Goal: Task Accomplishment & Management: Manage account settings

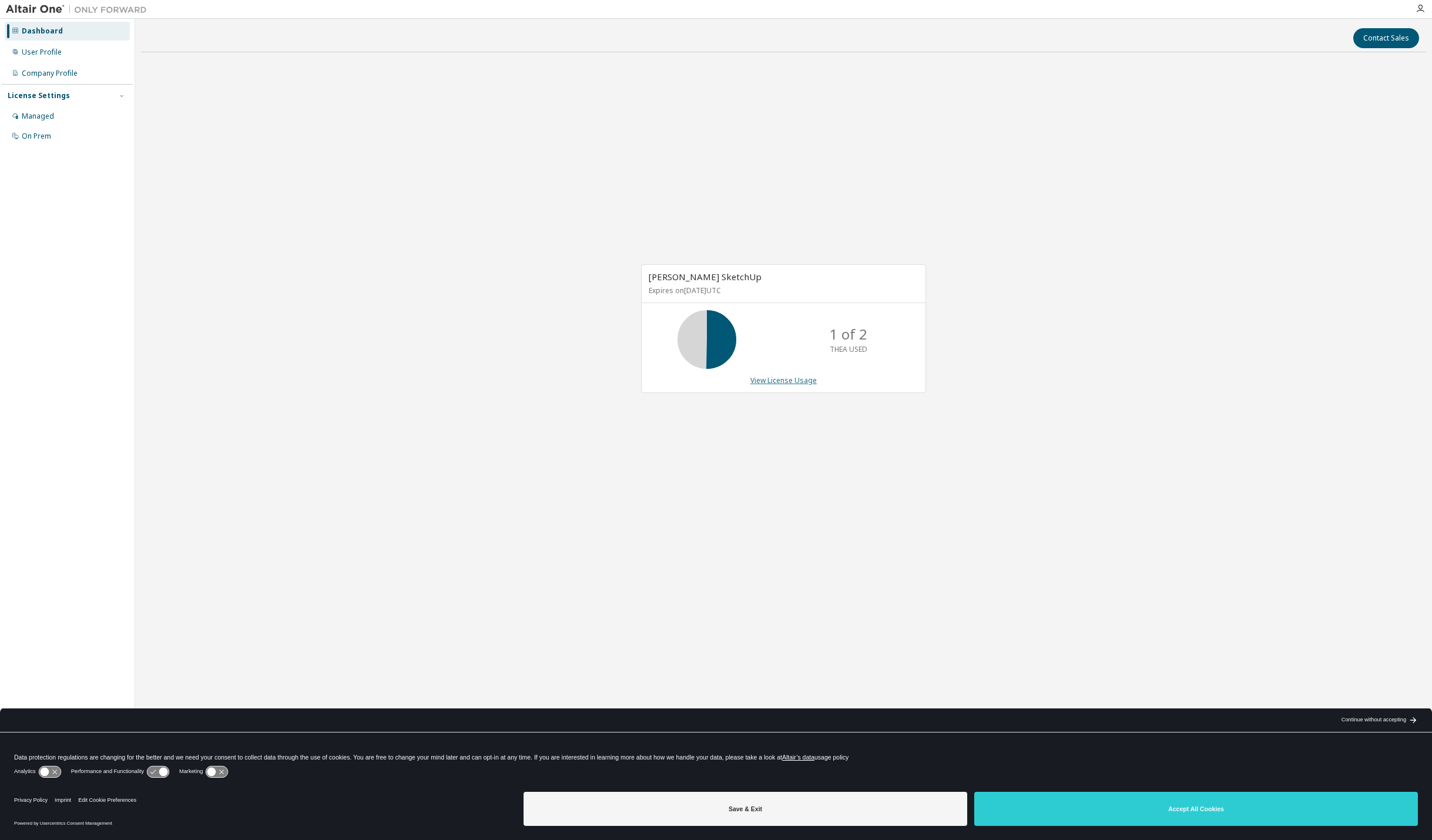
click at [778, 380] on link "View License Usage" at bounding box center [784, 380] width 67 height 10
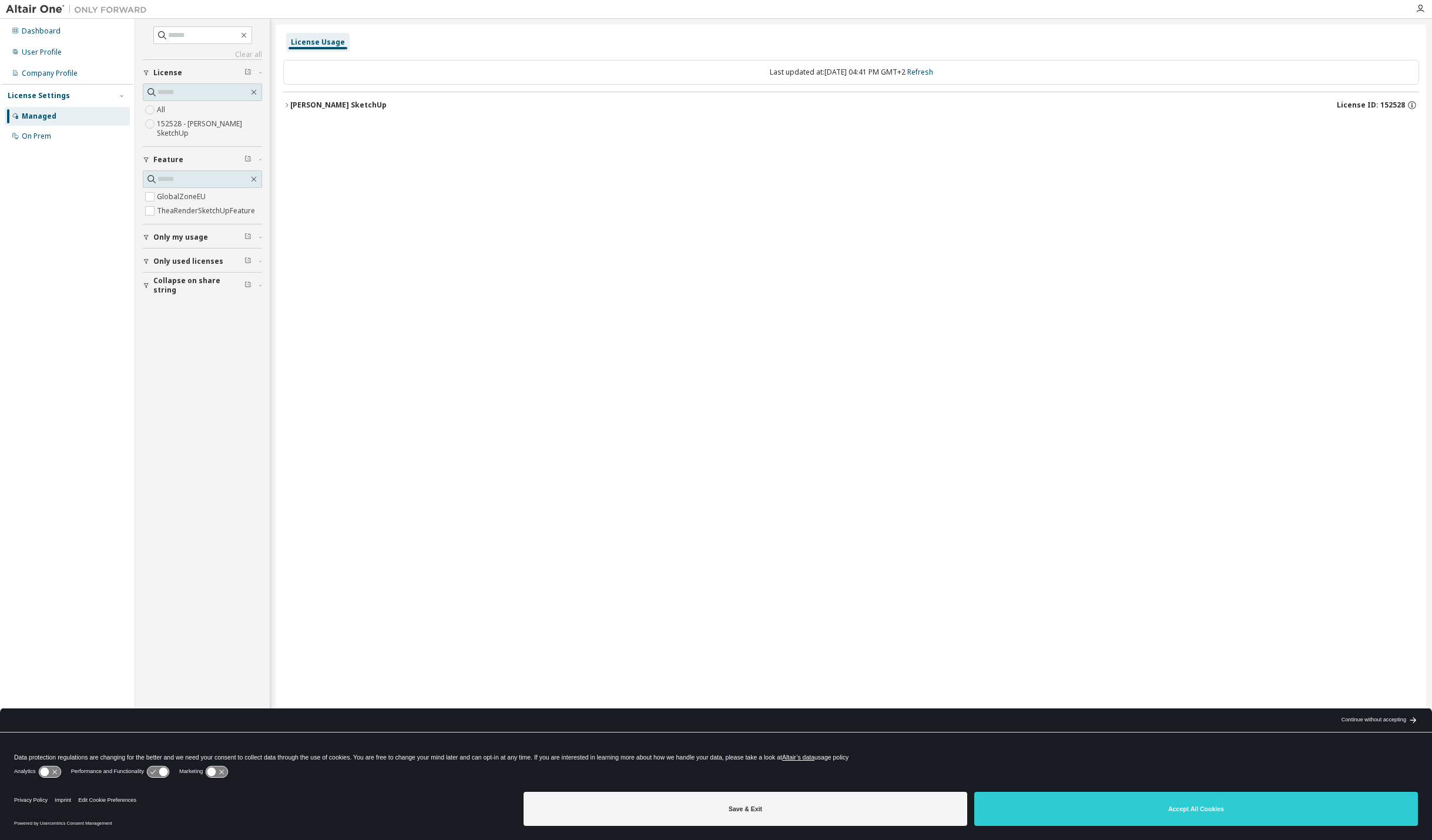
click at [284, 101] on icon "button" at bounding box center [286, 104] width 7 height 7
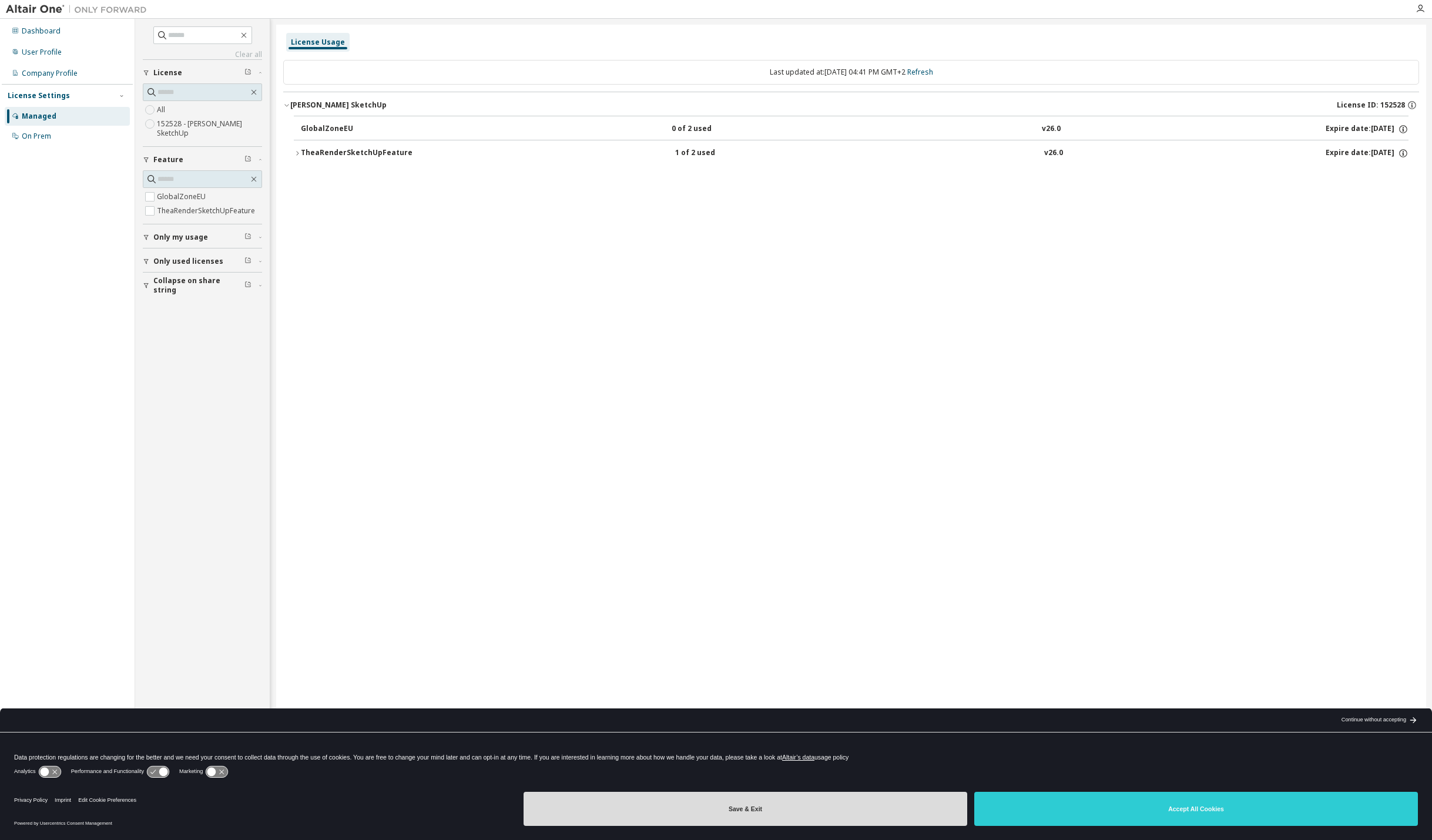
click at [808, 806] on button "Save & Exit" at bounding box center [745, 809] width 444 height 34
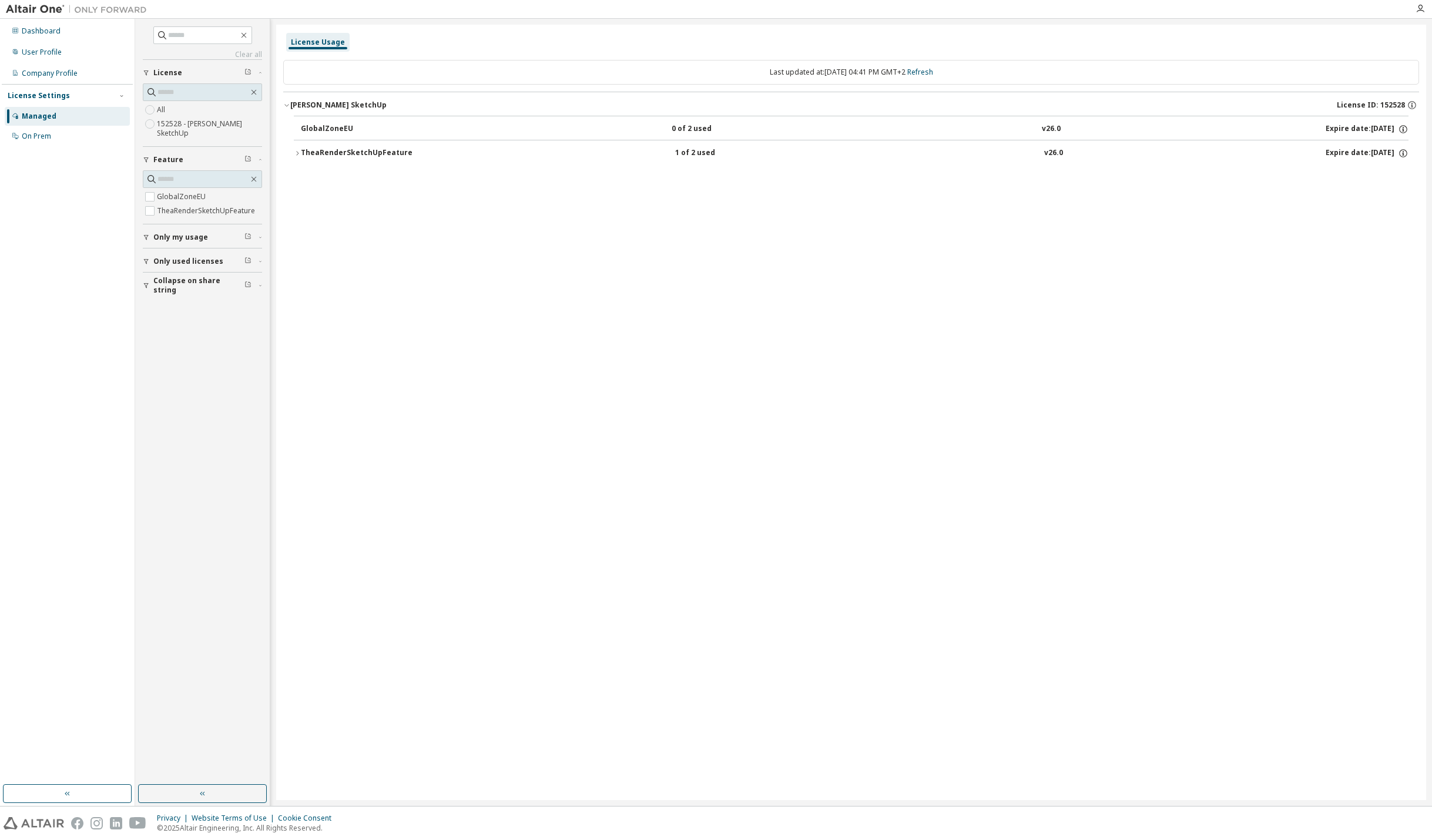
click at [765, 585] on div "License Usage Last updated at: [DATE] 04:41 PM GMT+2 Refresh [PERSON_NAME] Sket…" at bounding box center [851, 412] width 1150 height 775
click at [336, 126] on div "GlobalZoneEU" at bounding box center [354, 129] width 106 height 11
click at [297, 154] on icon "button" at bounding box center [297, 153] width 7 height 7
drag, startPoint x: 1397, startPoint y: 104, endPoint x: 1074, endPoint y: 370, distance: 418.4
click at [1074, 370] on div "License Usage Last updated at: [DATE] 04:41 PM GMT+2 Refresh [PERSON_NAME] Sket…" at bounding box center [851, 412] width 1150 height 775
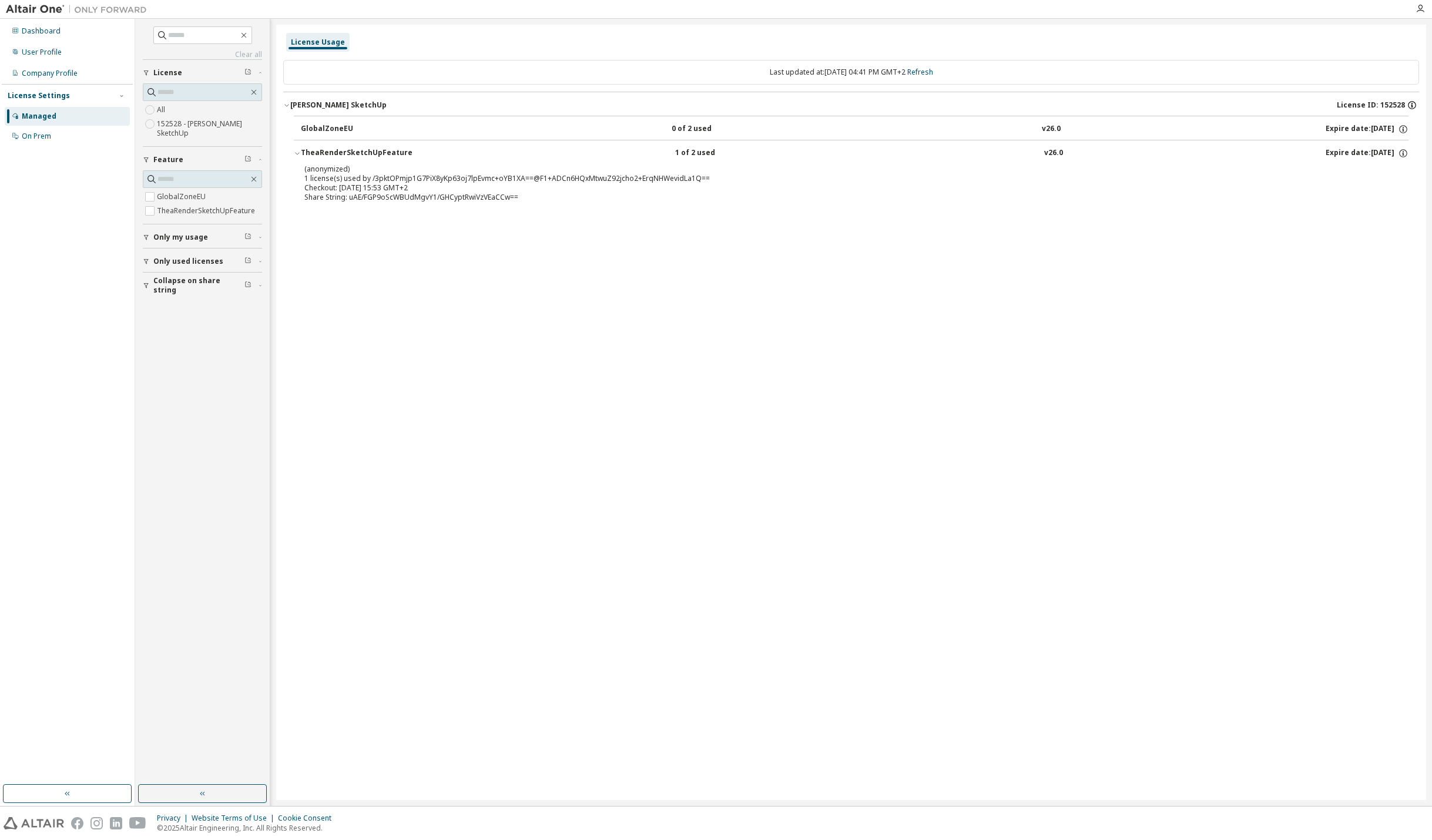
click at [1413, 106] on icon "button" at bounding box center [1412, 105] width 11 height 11
click at [1410, 106] on icon "button" at bounding box center [1412, 105] width 11 height 11
drag, startPoint x: 318, startPoint y: 103, endPoint x: 451, endPoint y: 63, distance: 138.9
click at [451, 63] on div "Last updated at: [DATE] 04:41 PM GMT+2 Refresh" at bounding box center [851, 71] width 1136 height 25
click at [369, 318] on div "License Usage Last updated at: [DATE] 04:41 PM GMT+2 Refresh [PERSON_NAME] Sket…" at bounding box center [851, 412] width 1150 height 775
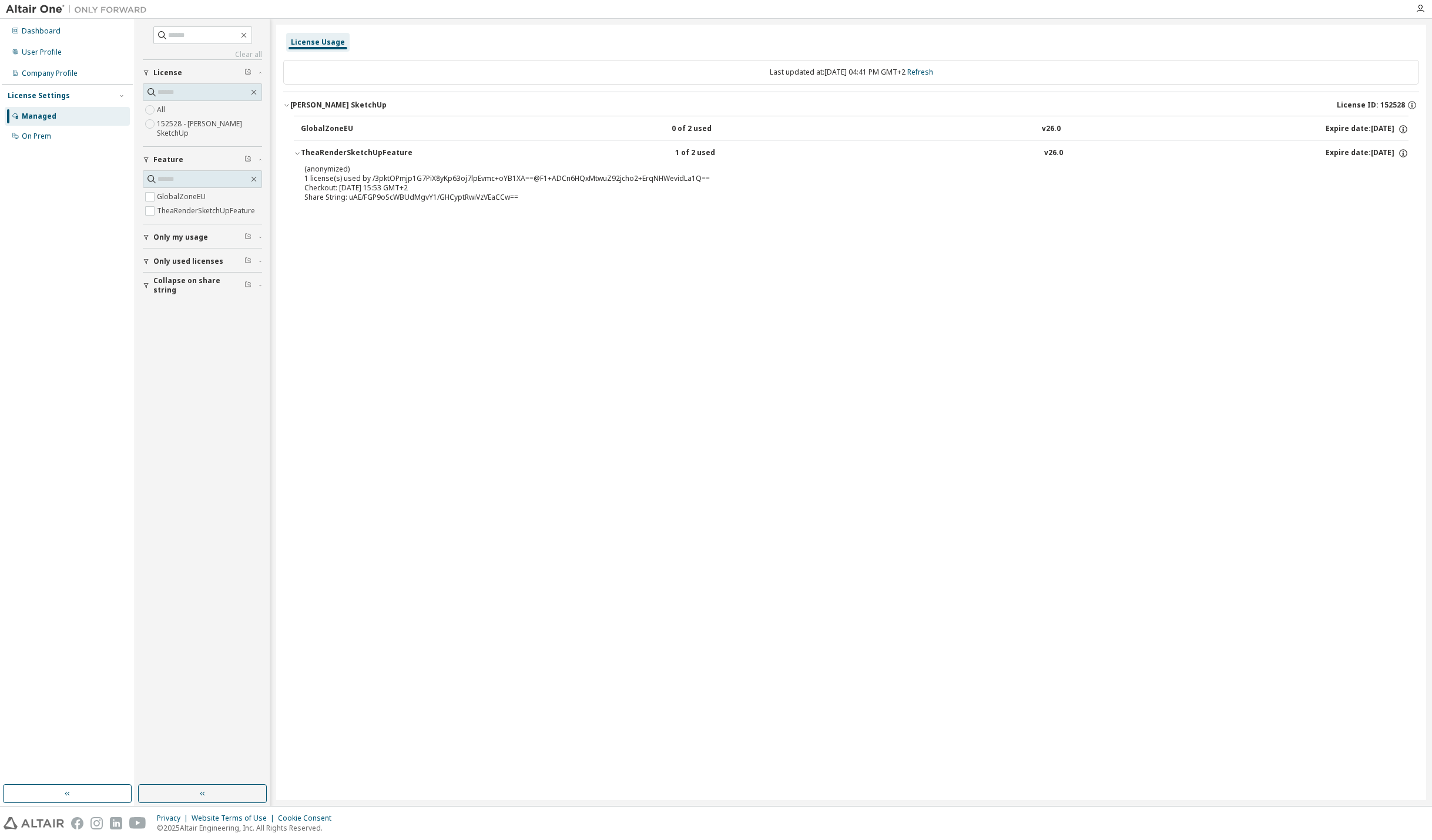
click at [1091, 396] on div "License Usage Last updated at: [DATE] 04:41 PM GMT+2 Refresh [PERSON_NAME] Sket…" at bounding box center [851, 412] width 1150 height 775
